Goal: Navigation & Orientation: Find specific page/section

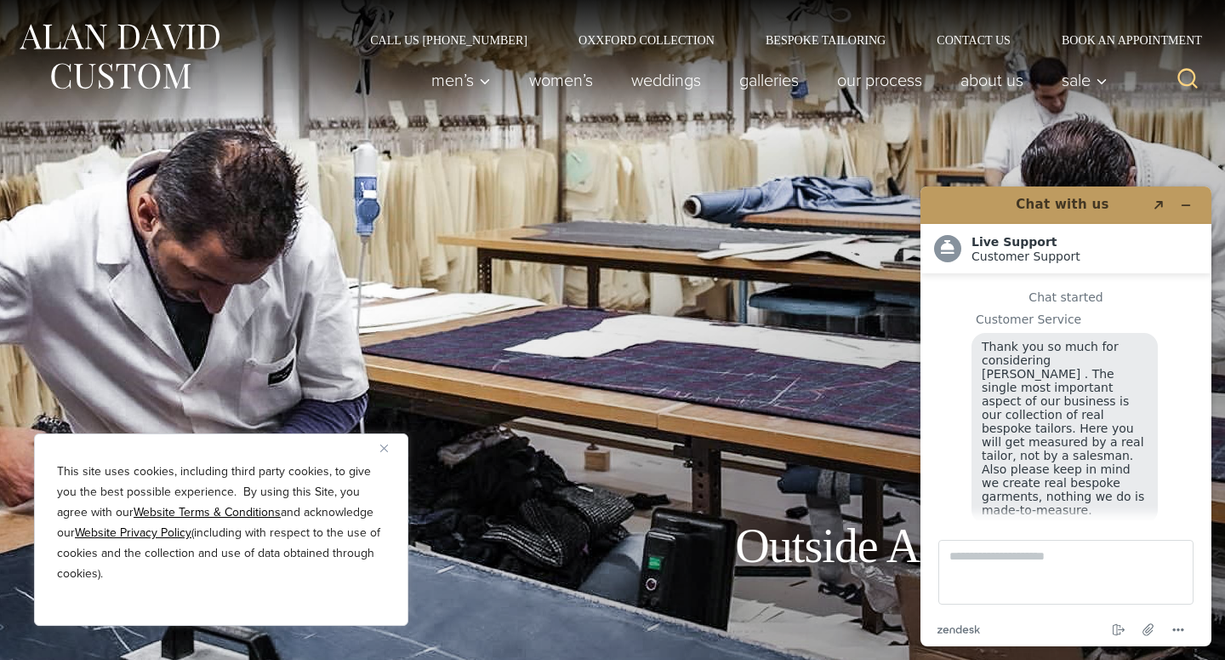
scroll to position [20, 0]
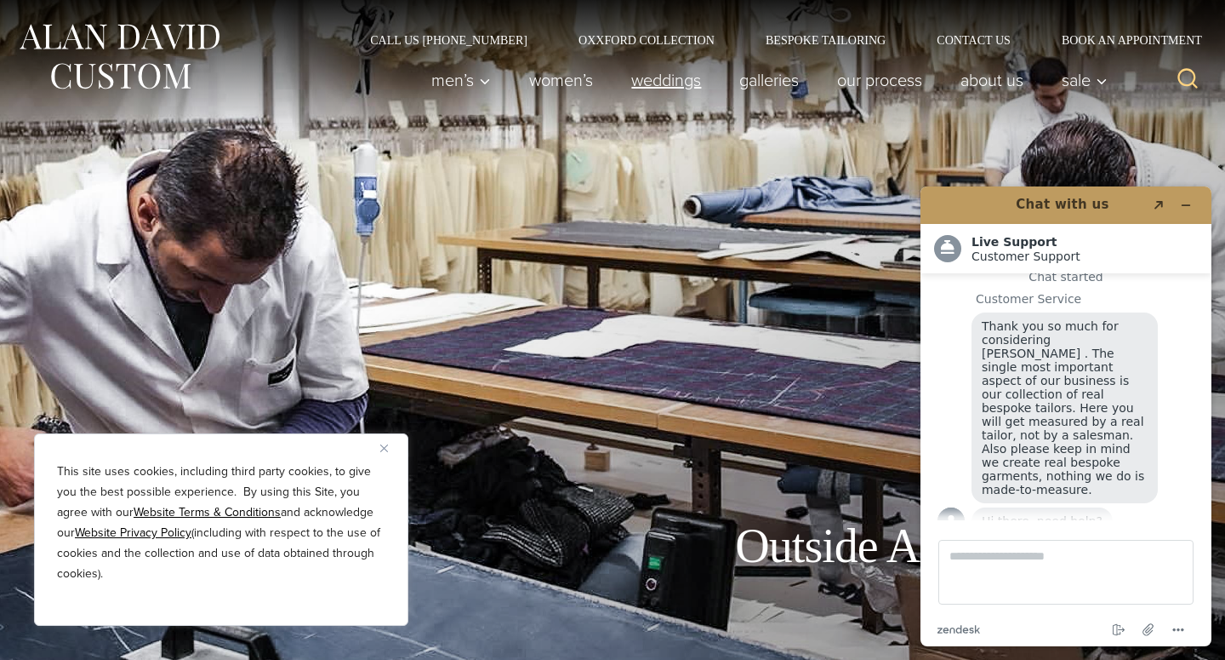
click at [654, 79] on link "weddings" at bounding box center [667, 80] width 108 height 34
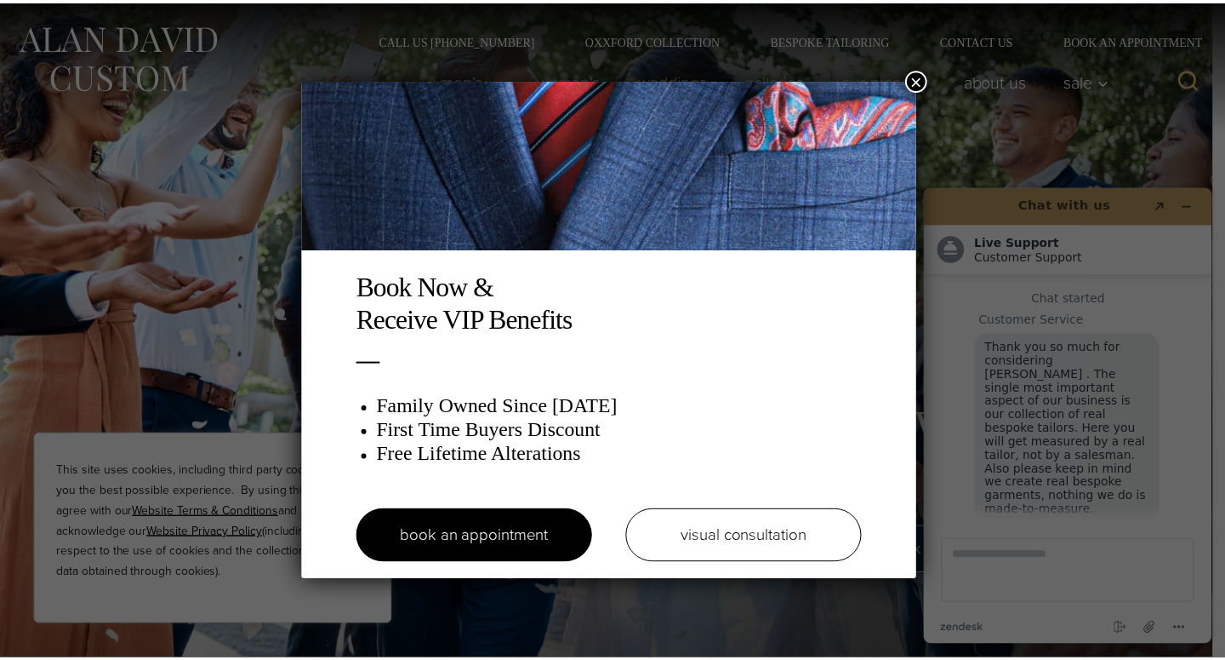
scroll to position [20, 0]
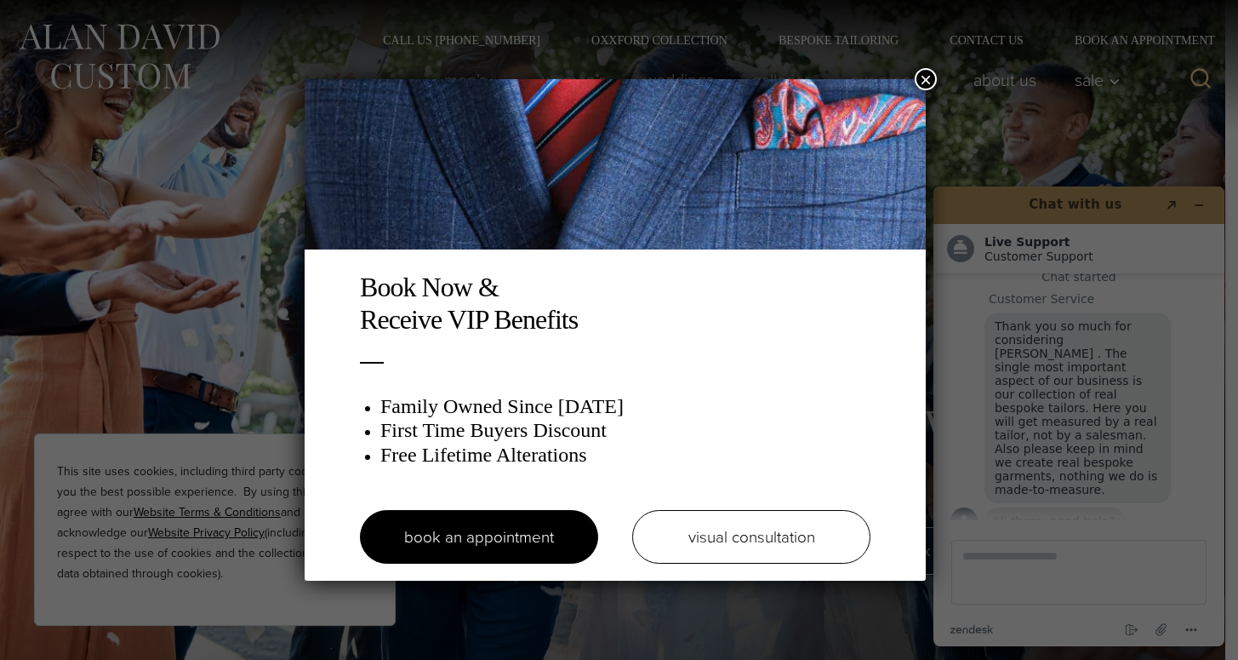
click at [921, 71] on div "Book Now & Receive VIP Benefits Family Owned Since 1913 First Time Buyers Disco…" at bounding box center [619, 330] width 1238 height 660
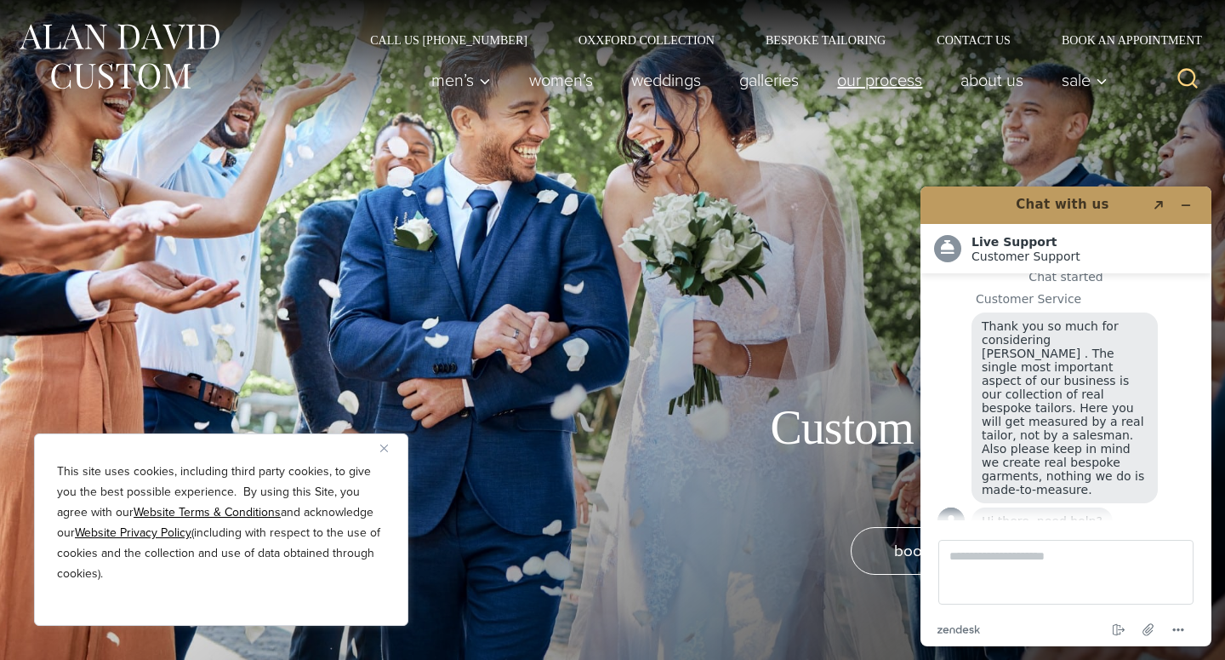
click at [884, 82] on link "Our Process" at bounding box center [880, 80] width 123 height 34
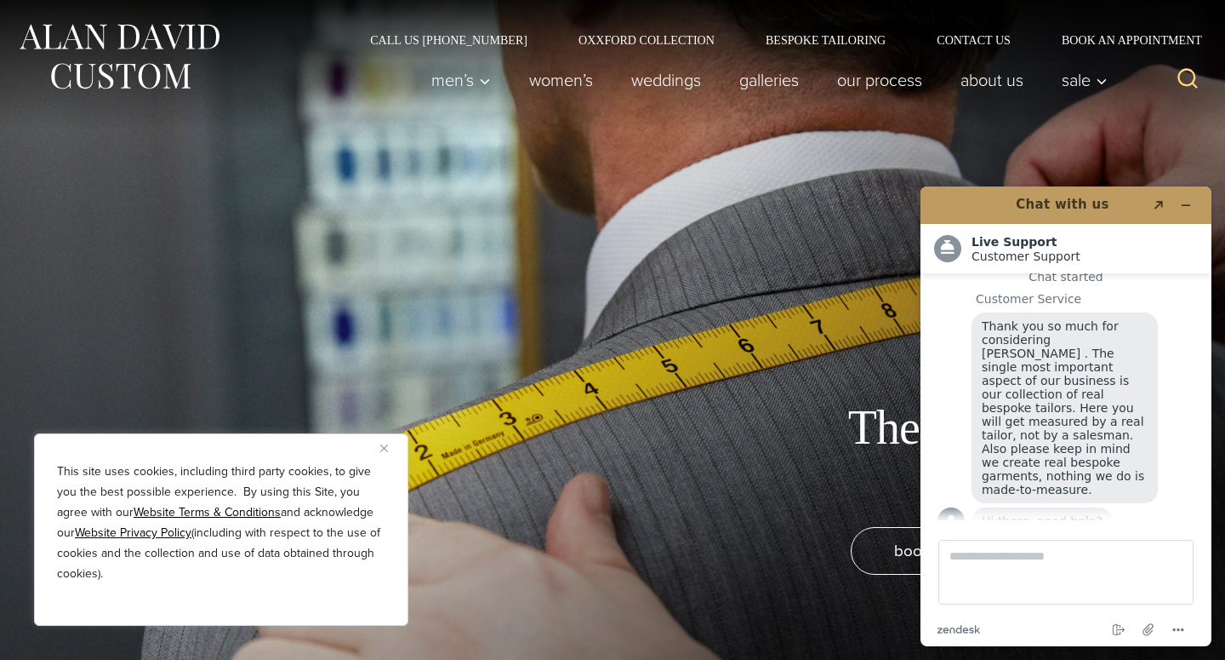
scroll to position [535, 0]
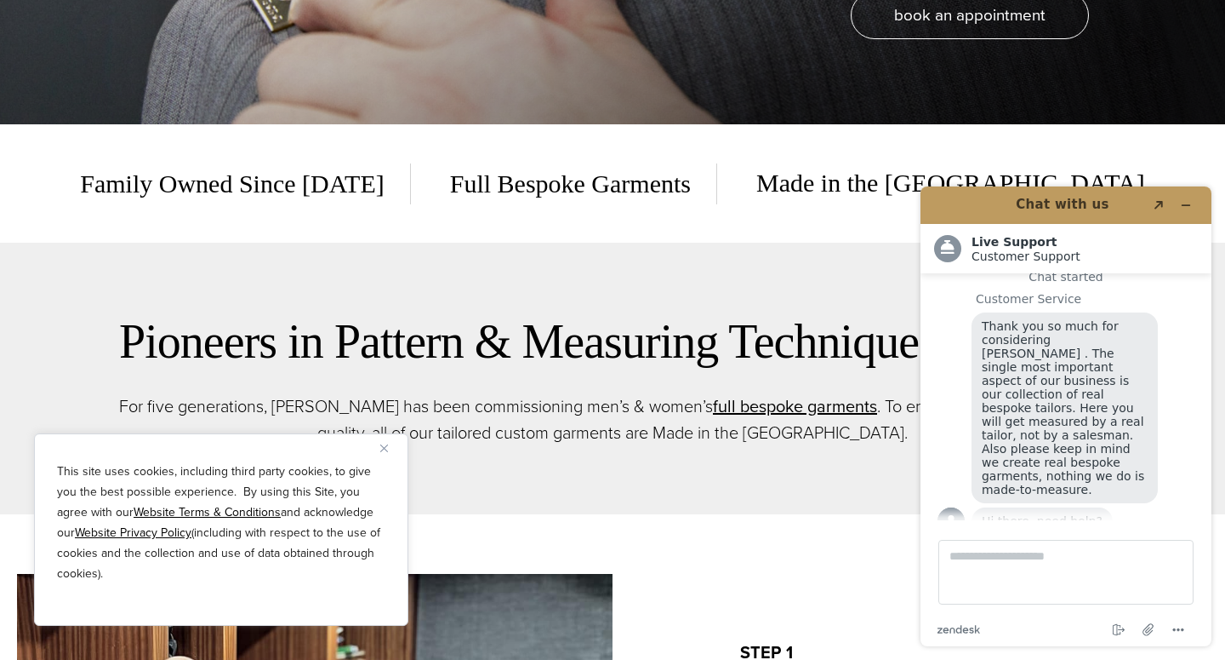
click at [374, 455] on div "This site uses cookies, including third party cookies, to give you the best pos…" at bounding box center [221, 529] width 374 height 192
click at [1192, 200] on button "Minimize widget" at bounding box center [1186, 205] width 27 height 24
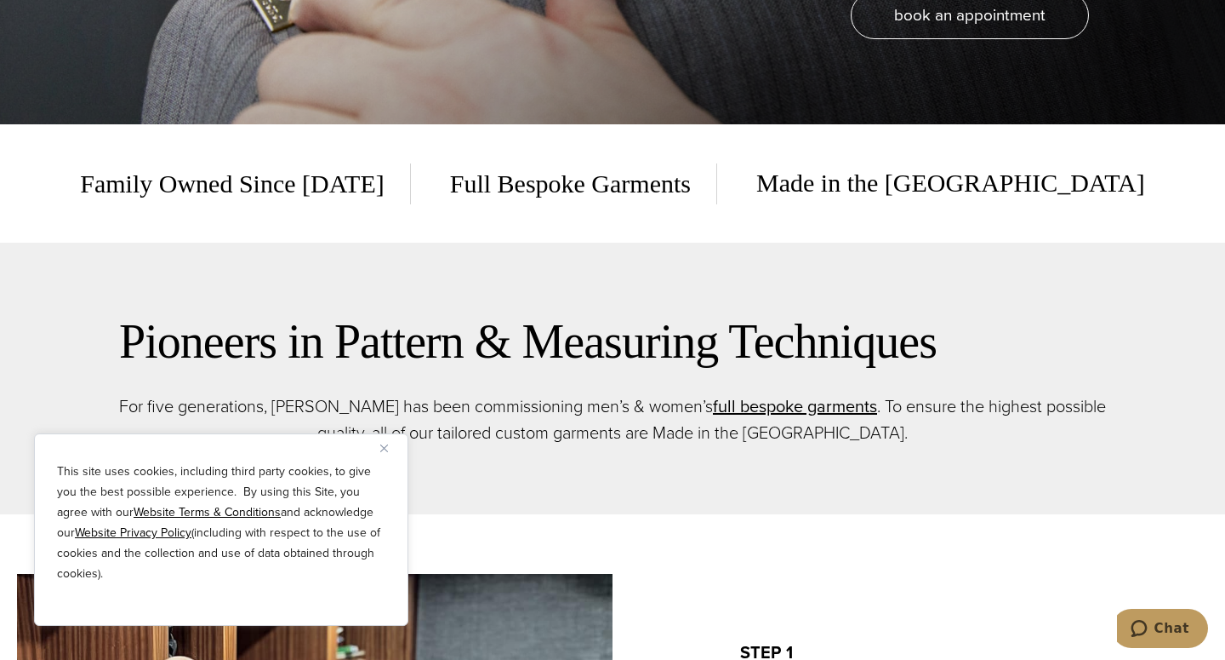
click at [383, 450] on img "Close" at bounding box center [384, 448] width 8 height 8
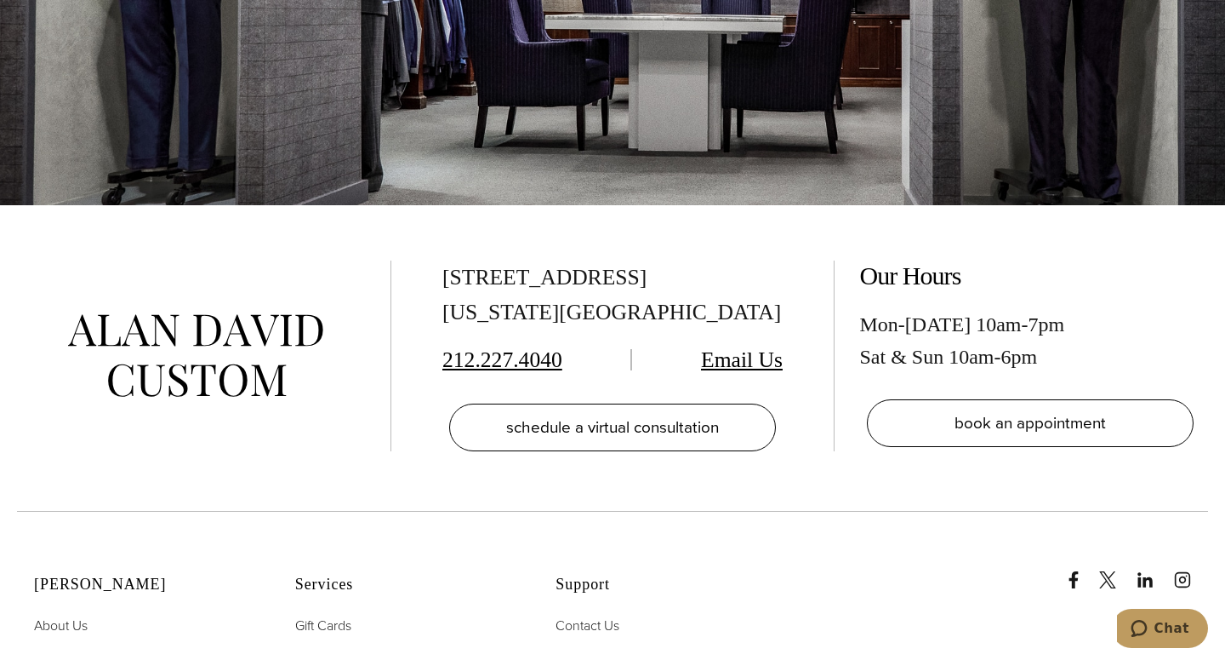
scroll to position [5310, 0]
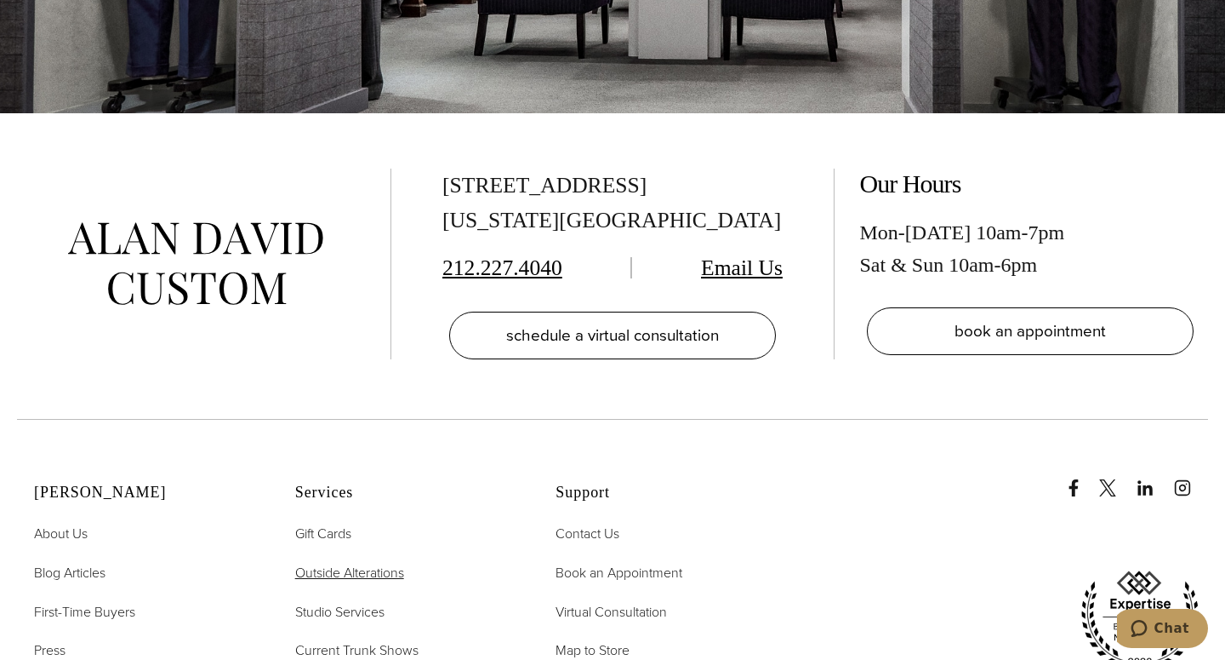
click at [381, 563] on span "Outside Alterations" at bounding box center [349, 573] width 109 height 20
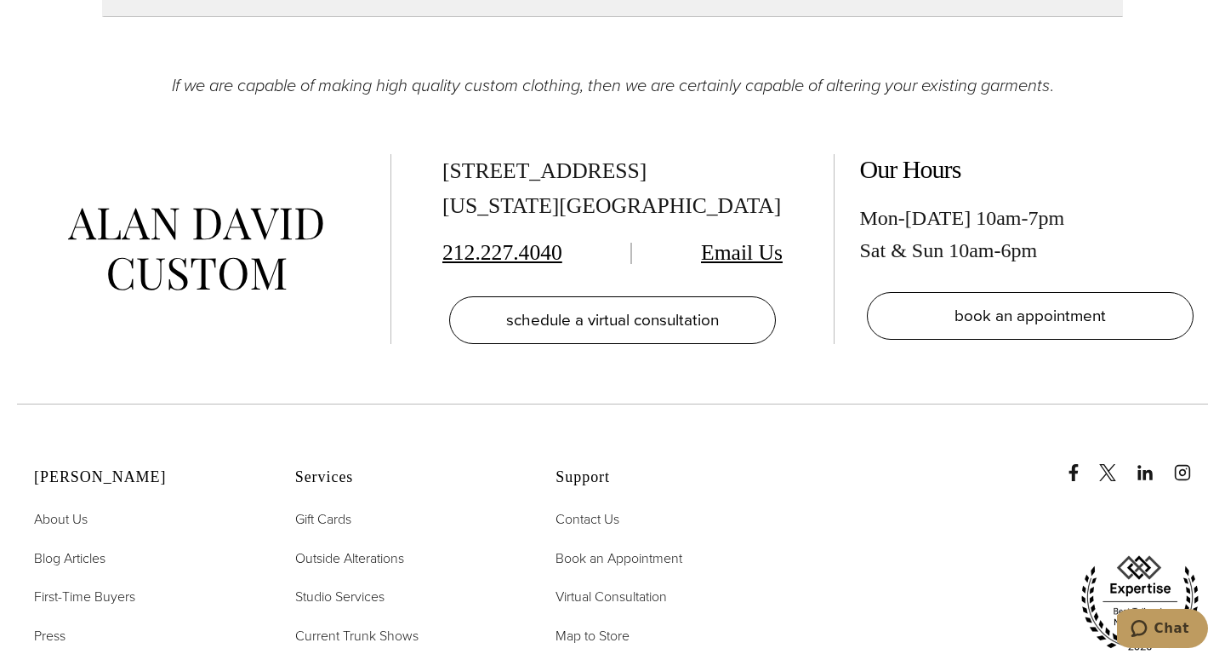
scroll to position [2936, 0]
